Goal: Transaction & Acquisition: Book appointment/travel/reservation

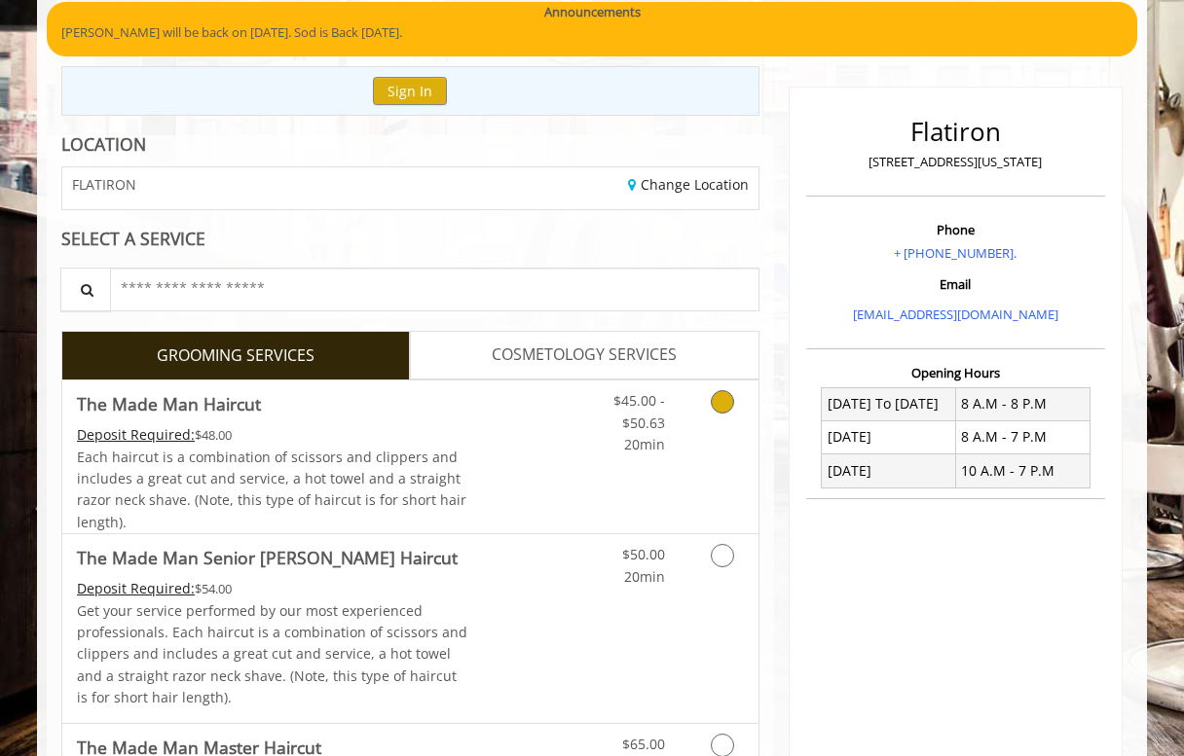
click at [488, 448] on link "Discounted Price" at bounding box center [526, 457] width 116 height 153
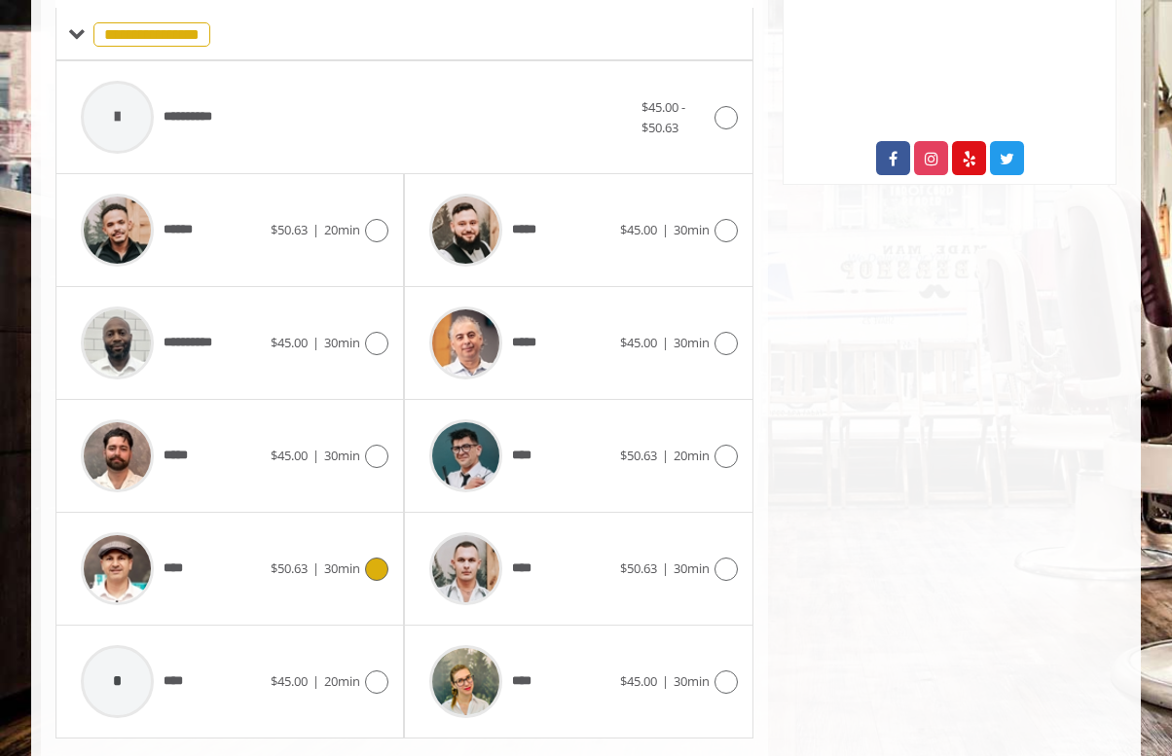
scroll to position [834, 0]
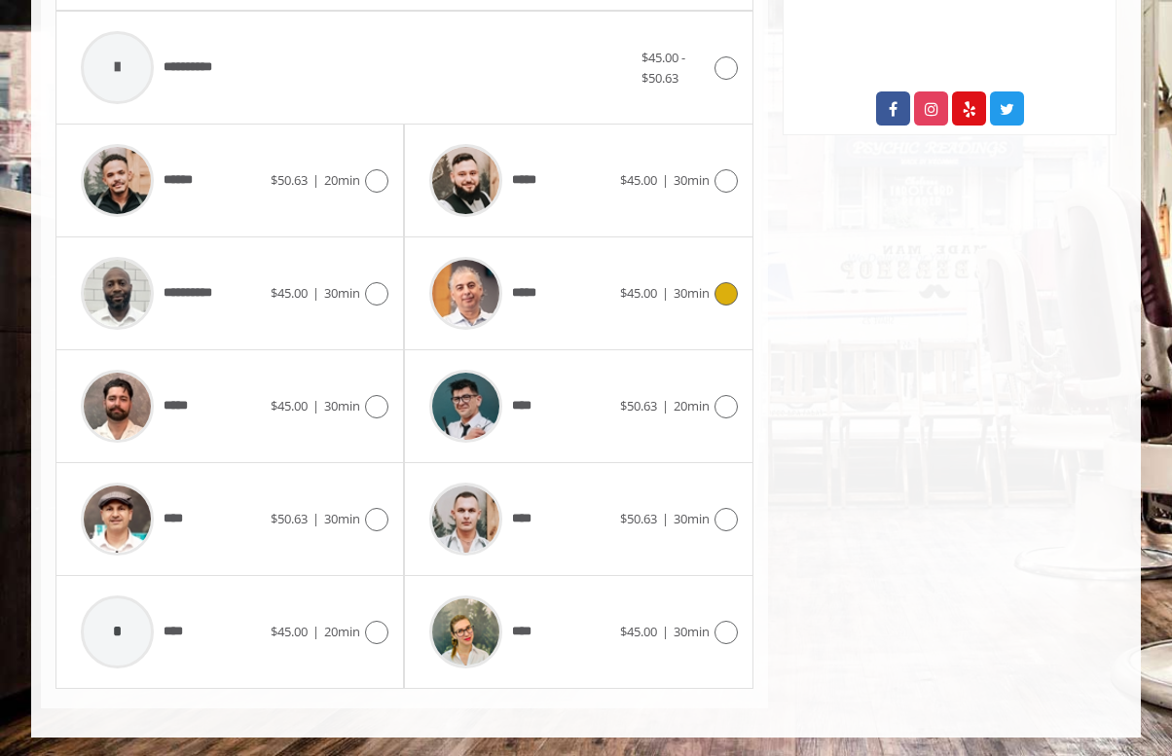
click at [589, 308] on div "*****" at bounding box center [520, 293] width 200 height 92
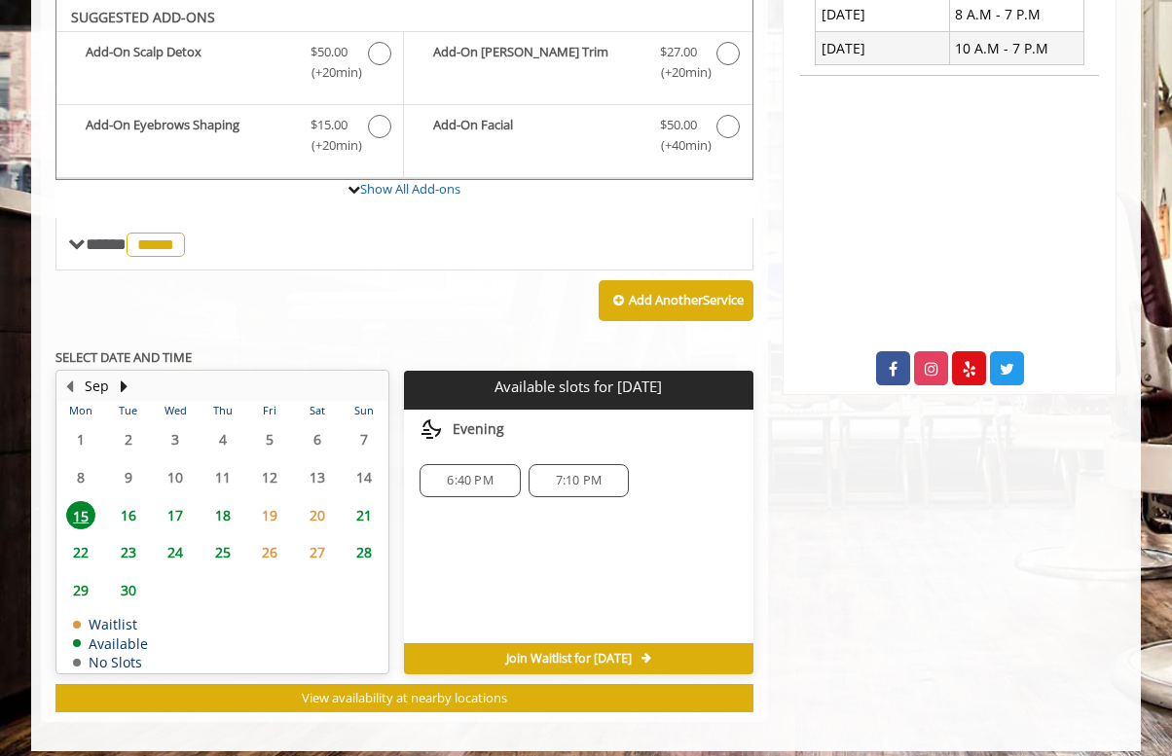
click at [131, 514] on span "16" at bounding box center [128, 515] width 29 height 28
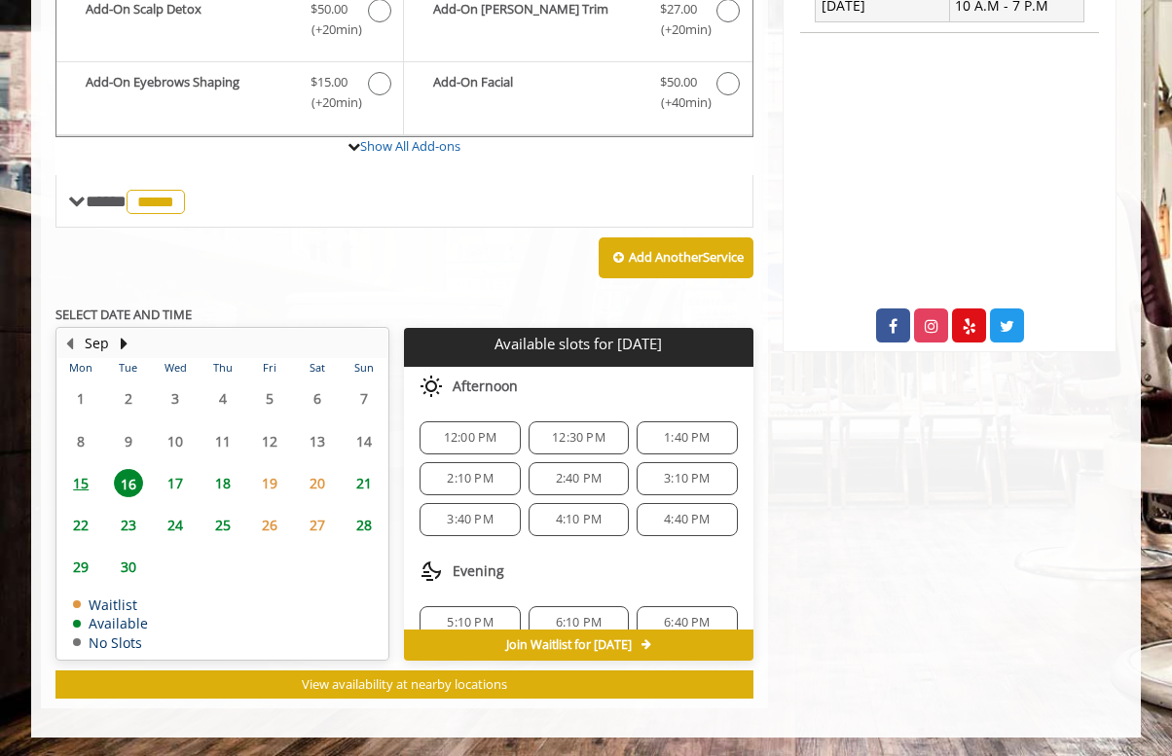
scroll to position [210, 0]
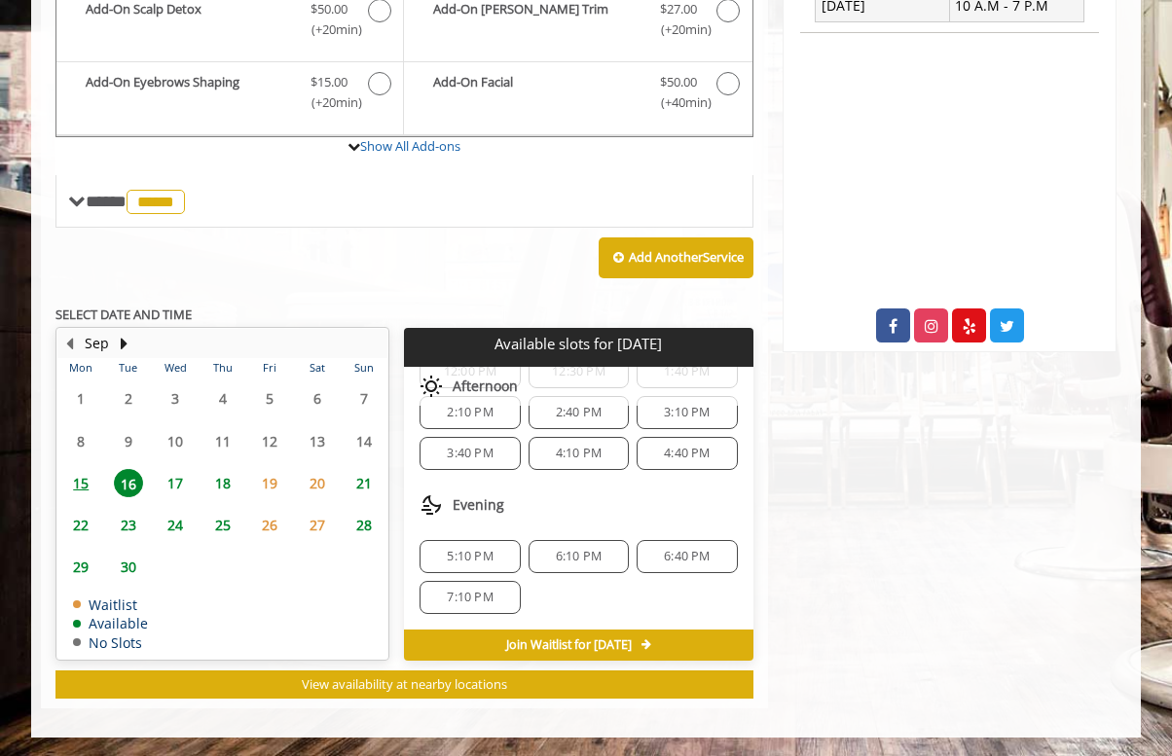
click at [487, 557] on span "5:10 PM" at bounding box center [470, 557] width 46 height 16
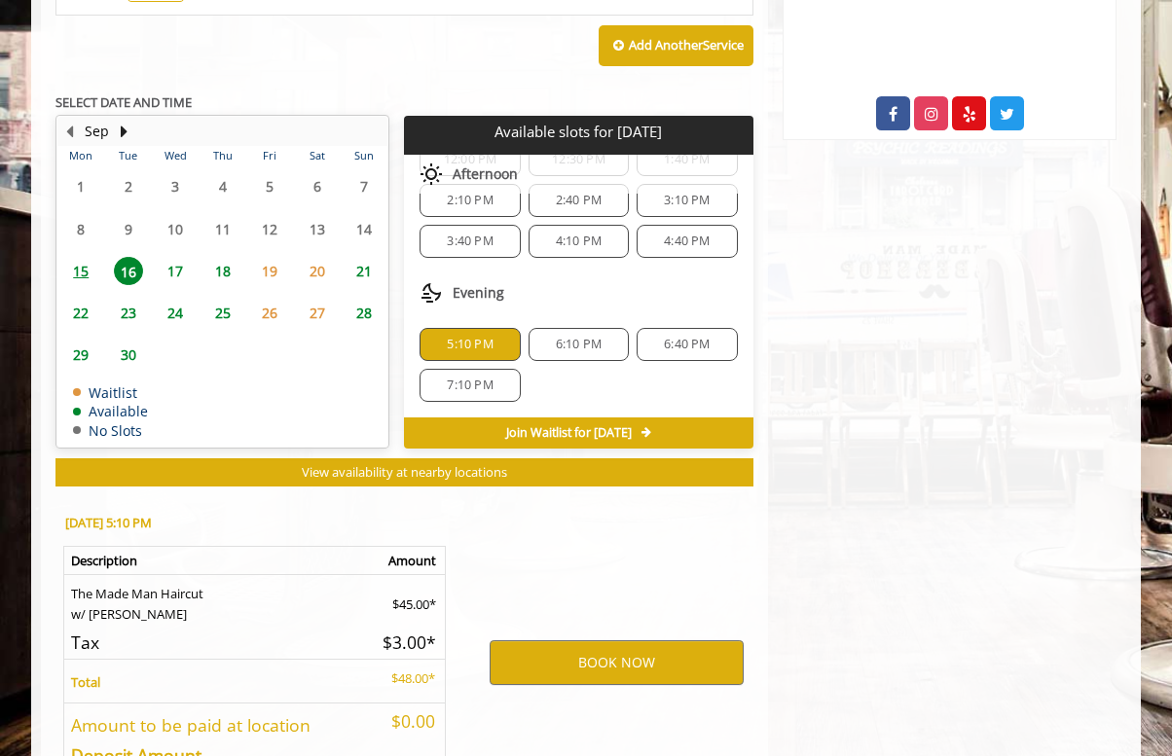
scroll to position [968, 0]
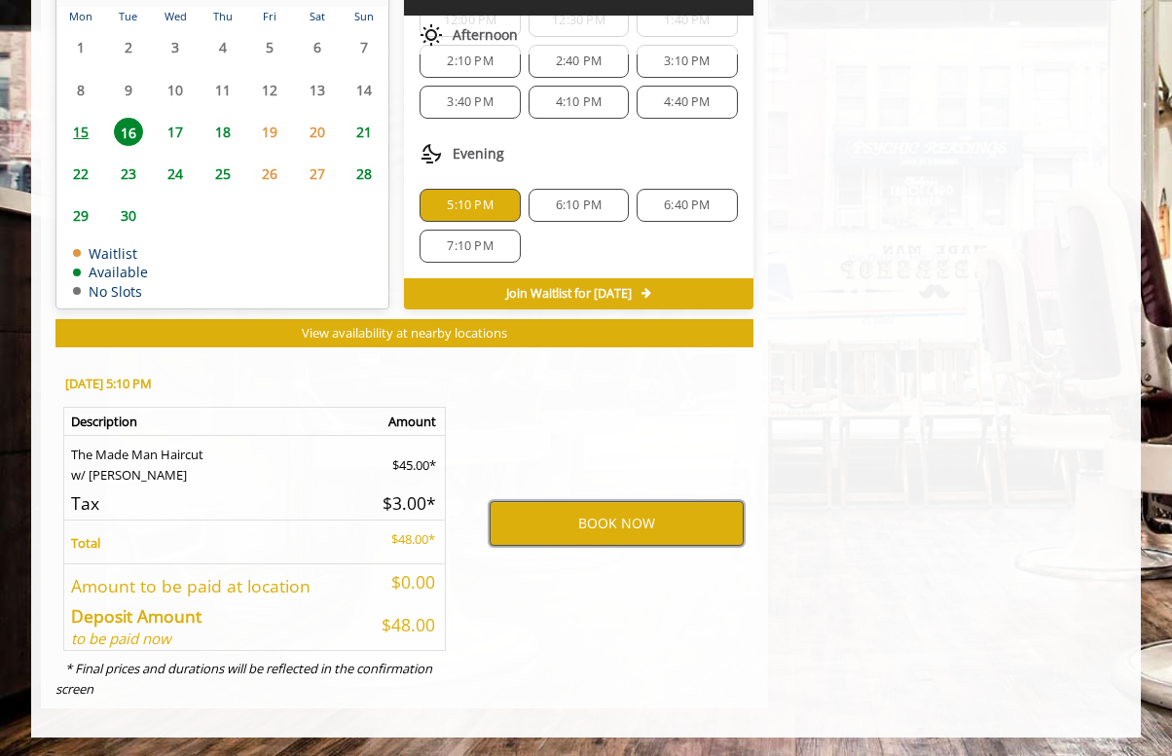
click at [564, 519] on button "BOOK NOW" at bounding box center [617, 523] width 254 height 45
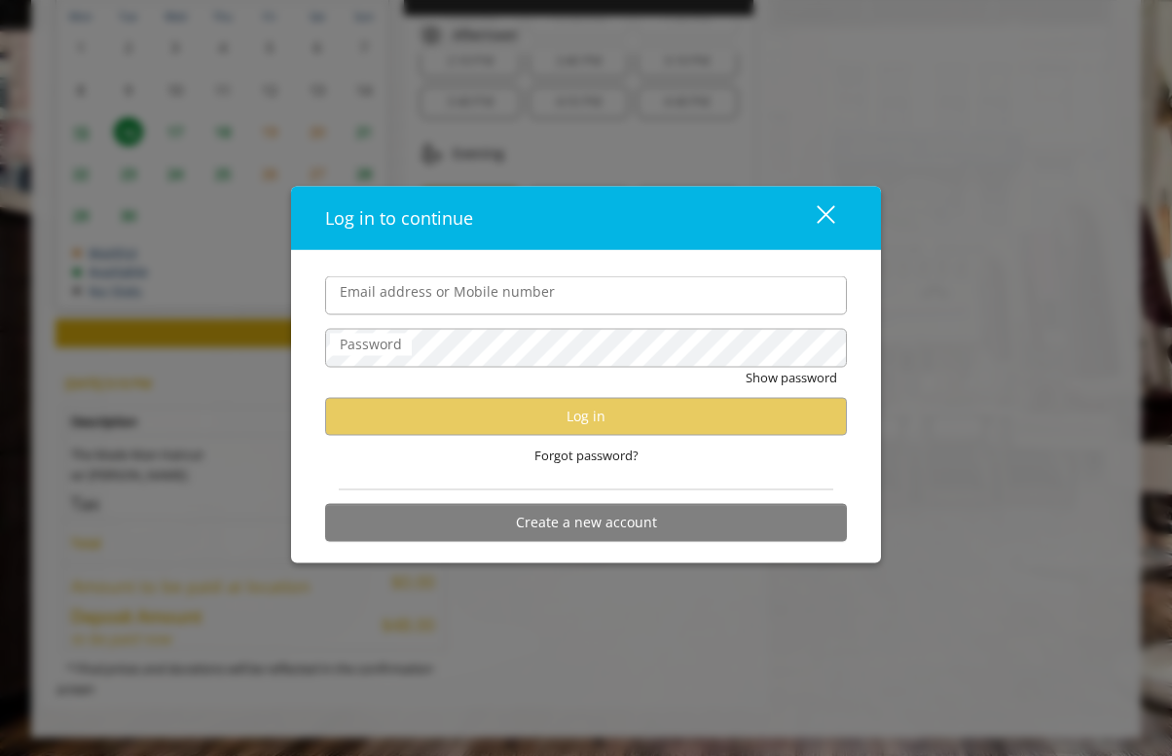
type input "**********"
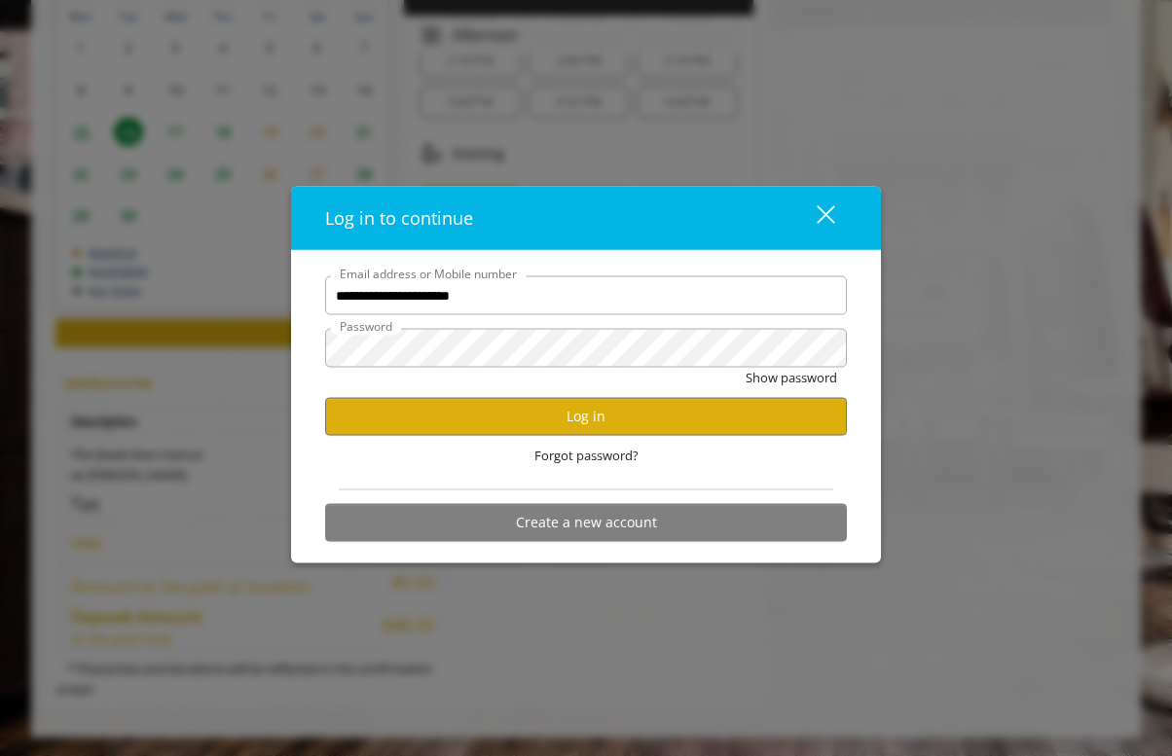
scroll to position [0, 0]
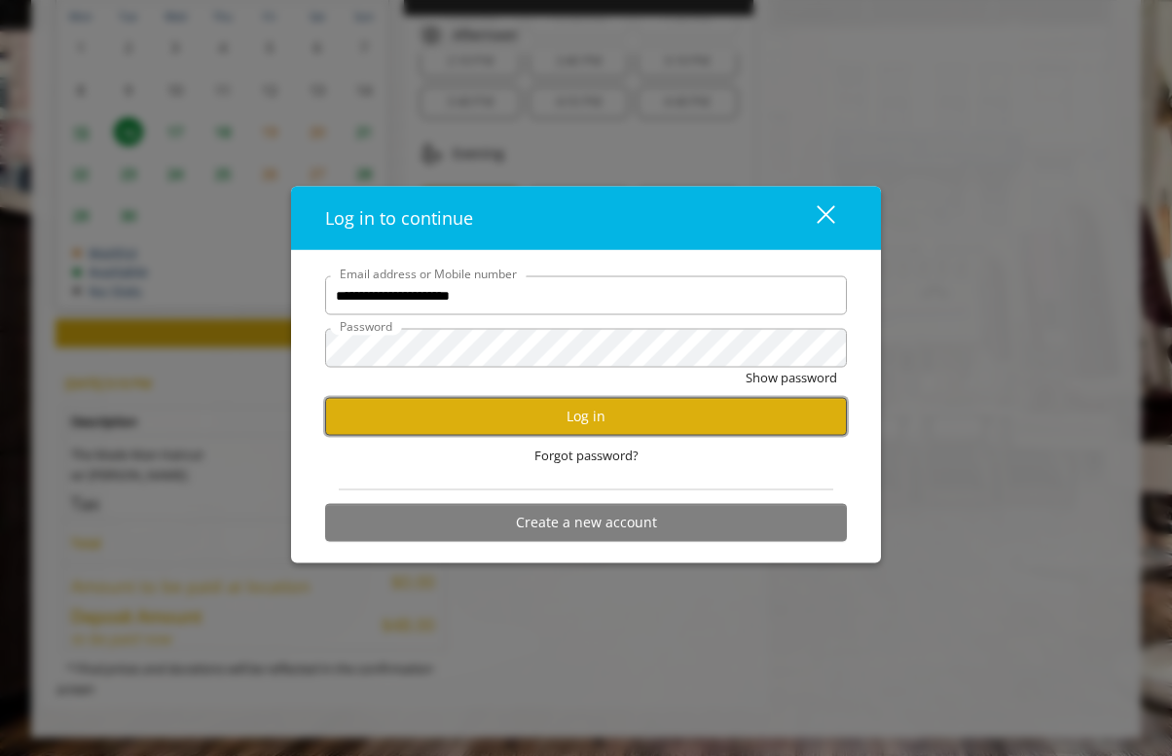
click at [567, 411] on button "Log in" at bounding box center [586, 416] width 522 height 38
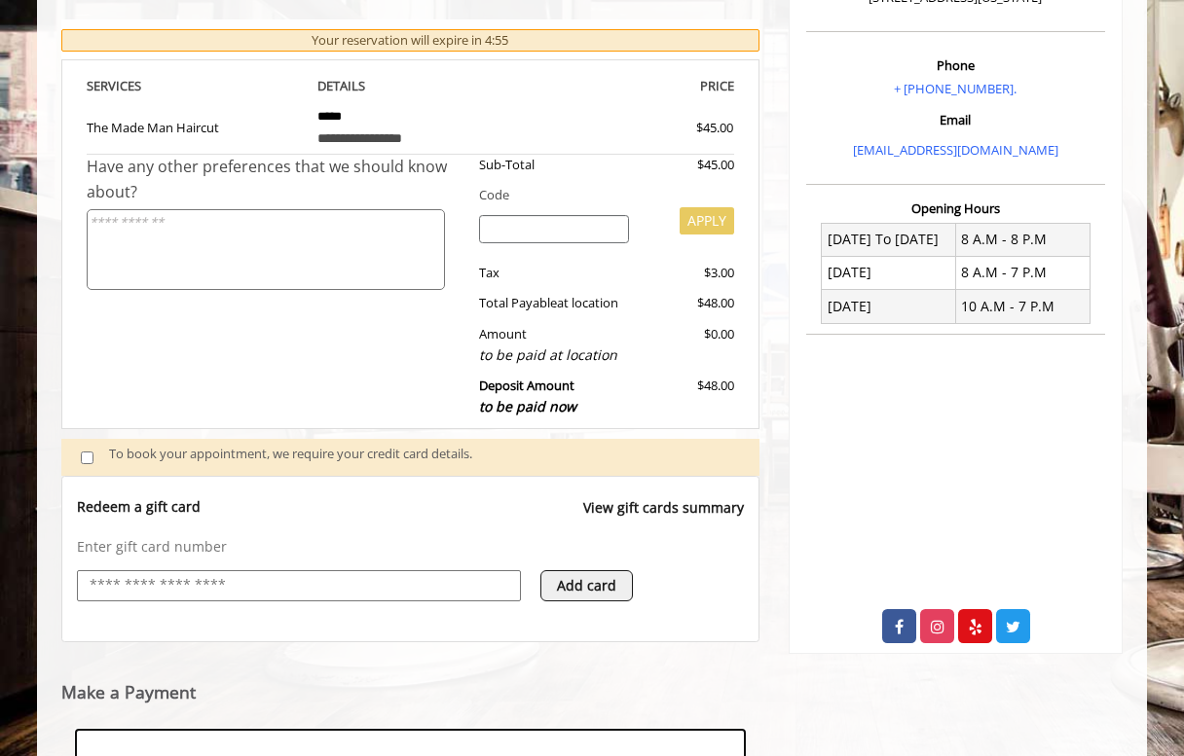
scroll to position [614, 0]
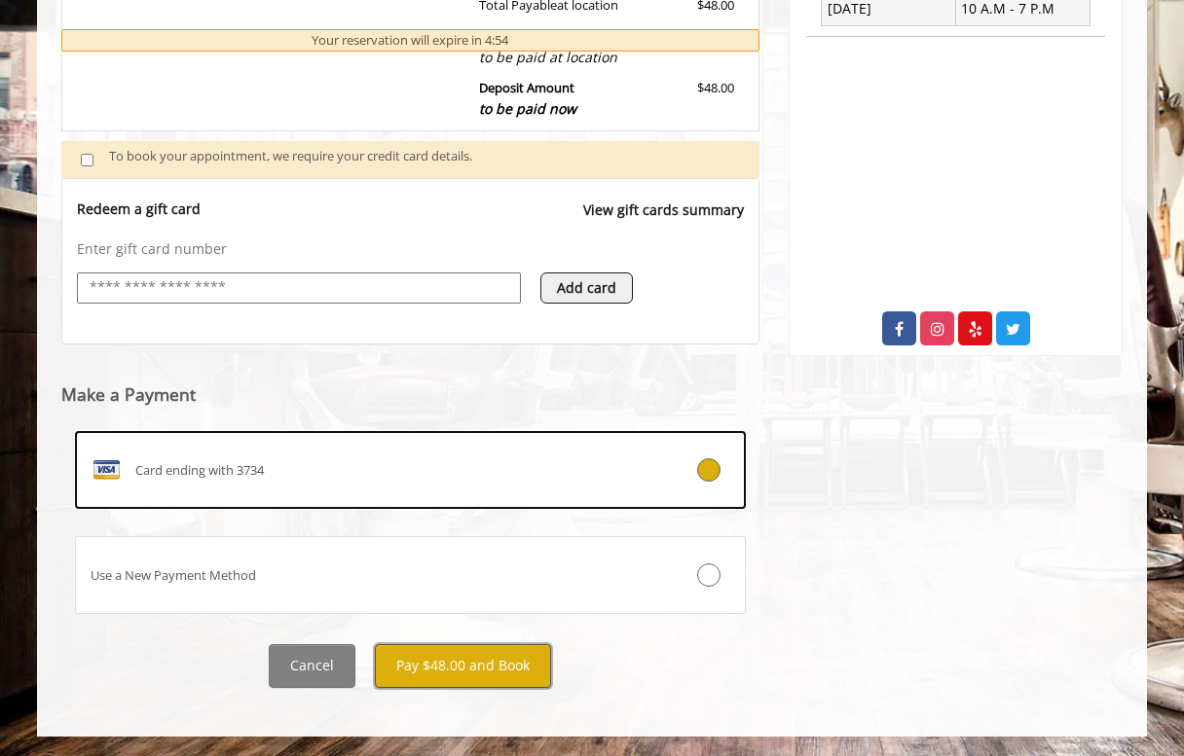
click at [449, 657] on button "Pay $48.00 and Book" at bounding box center [463, 666] width 176 height 44
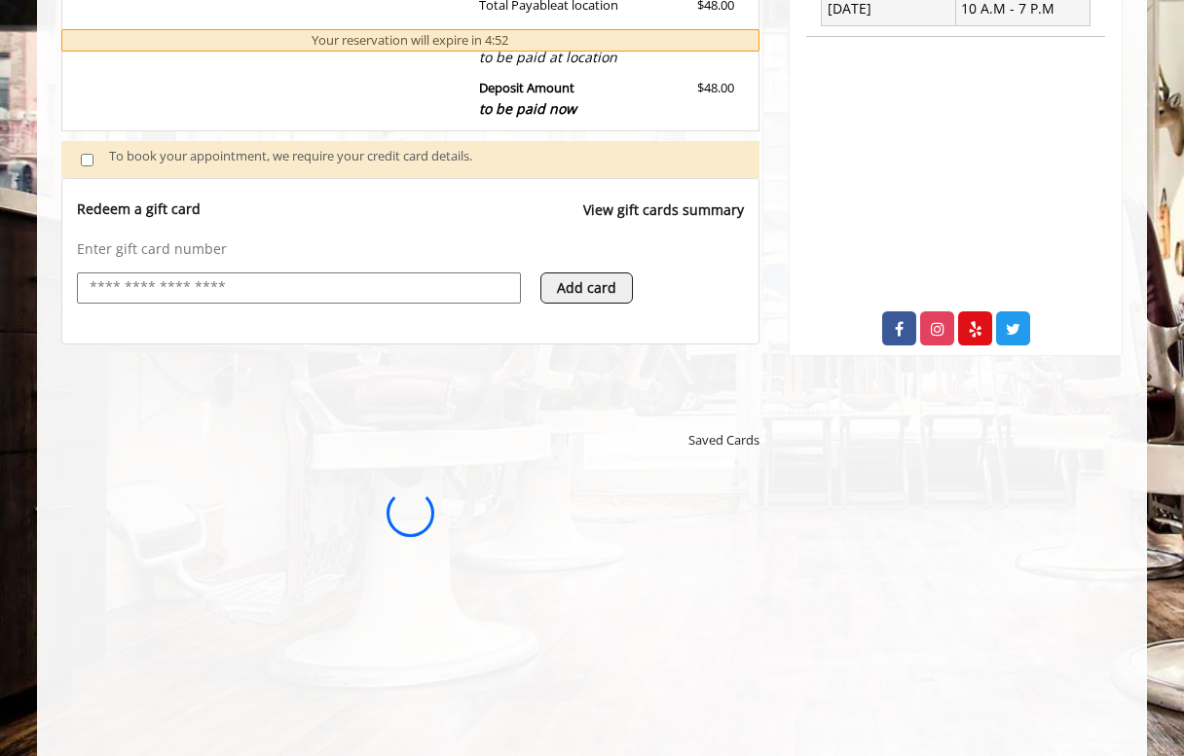
scroll to position [0, 0]
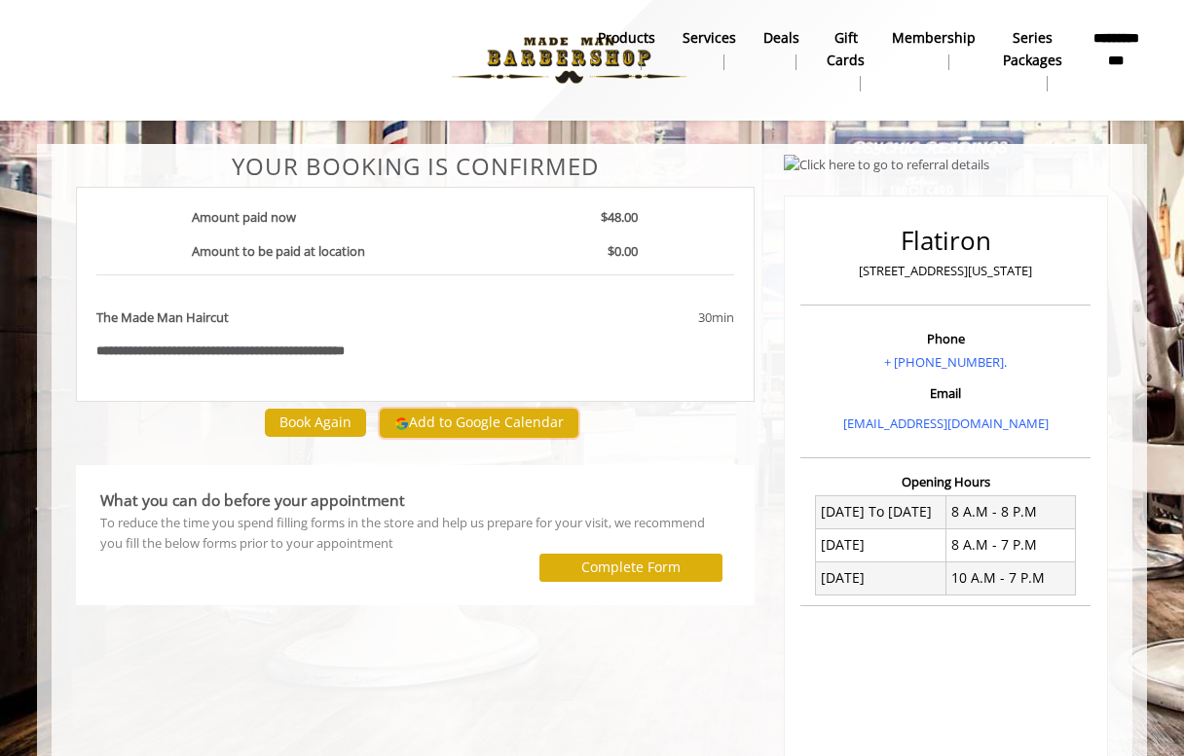
click at [407, 412] on button "Add to Google Calendar" at bounding box center [479, 423] width 199 height 29
